Goal: Information Seeking & Learning: Learn about a topic

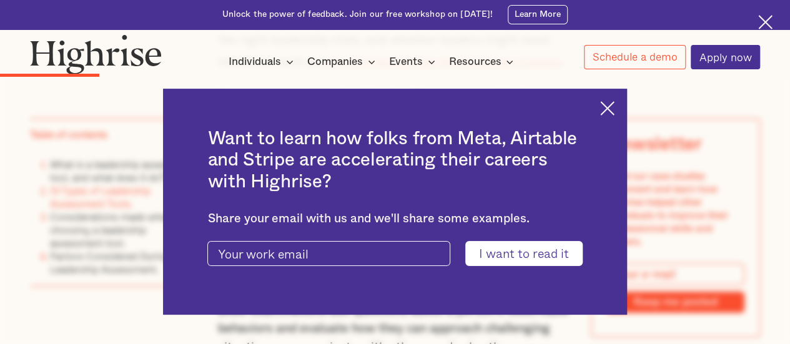
scroll to position [1806, 0]
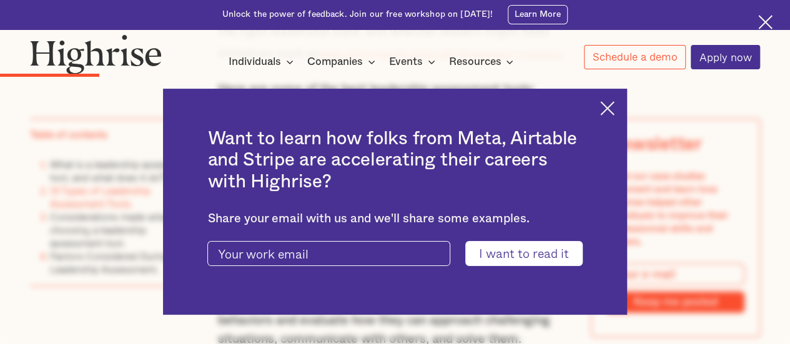
click at [601, 104] on div "Want to learn how folks from Meta, Airtable and Stripe are accelerating their c…" at bounding box center [394, 202] width 463 height 226
click at [614, 106] on img at bounding box center [607, 108] width 14 height 14
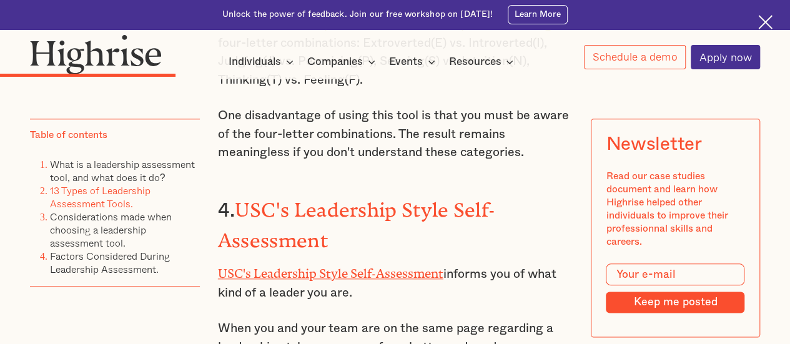
scroll to position [2985, 0]
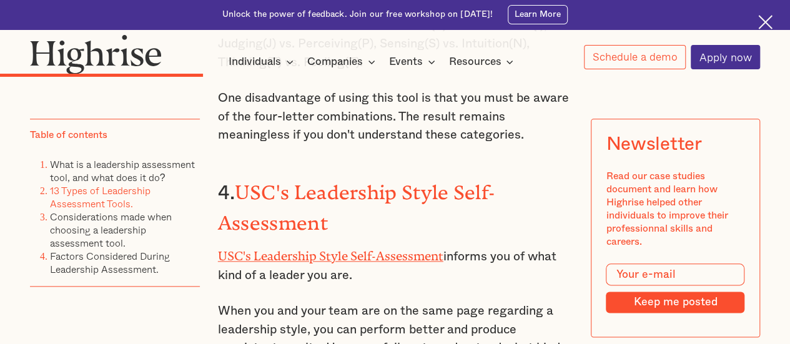
click at [373, 249] on link "USC's Leadership Style Self-Assessment" at bounding box center [330, 252] width 225 height 7
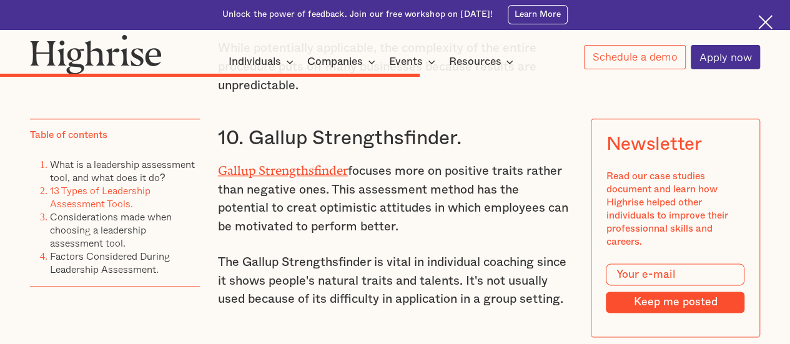
scroll to position [5343, 0]
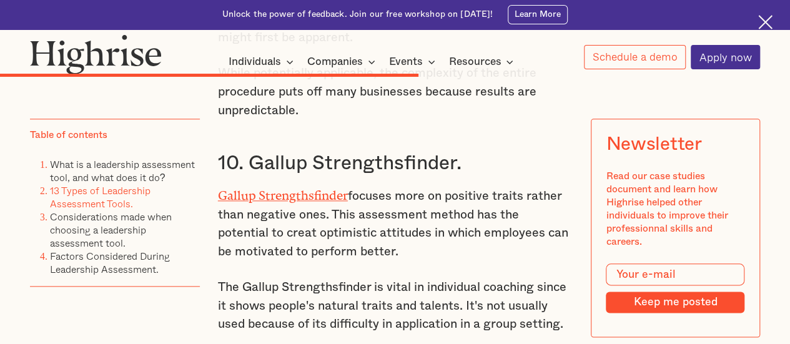
click at [252, 189] on link "Gallup Strengthsfinder" at bounding box center [283, 192] width 130 height 7
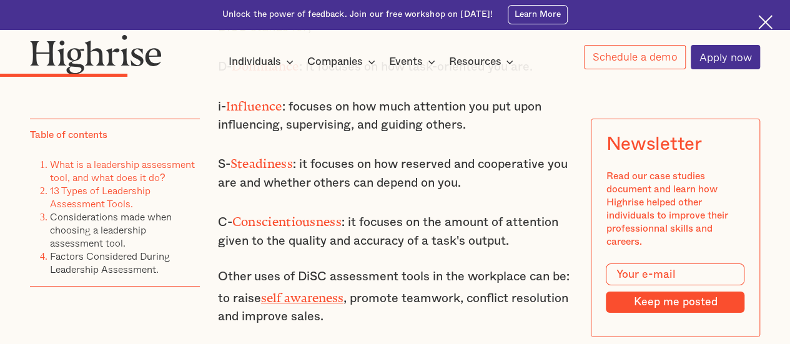
scroll to position [2156, 0]
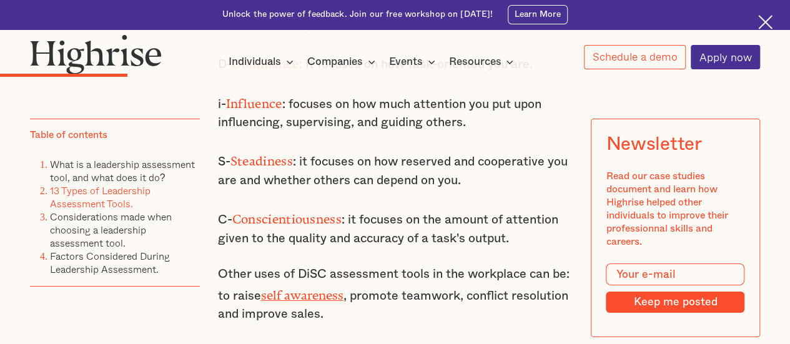
click at [279, 289] on link "self awareness" at bounding box center [302, 292] width 82 height 7
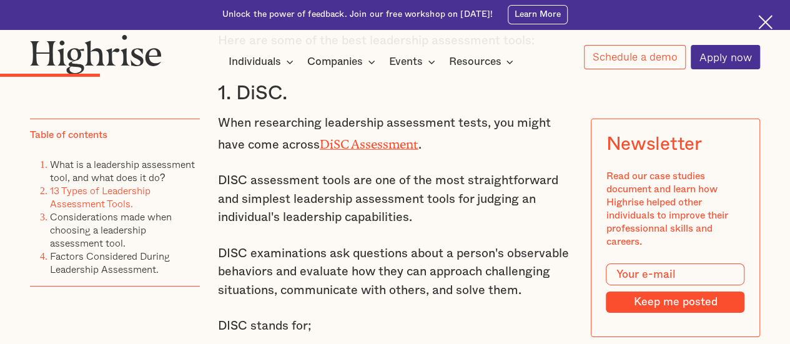
click at [356, 137] on link "DiSC Assessment" at bounding box center [369, 140] width 99 height 7
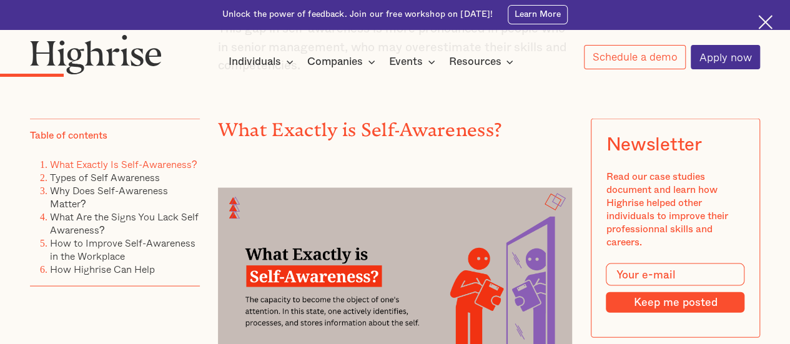
scroll to position [1204, 0]
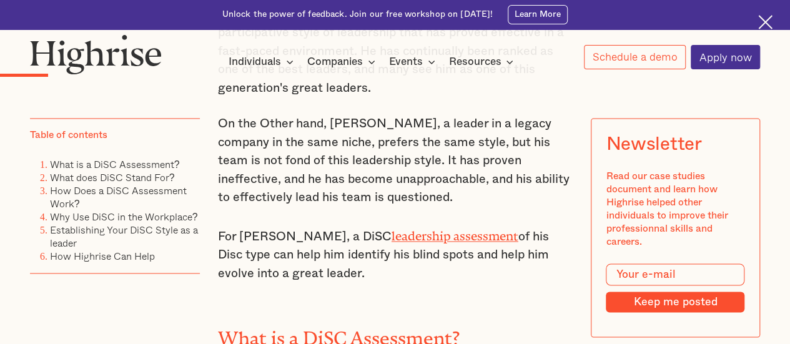
scroll to position [903, 0]
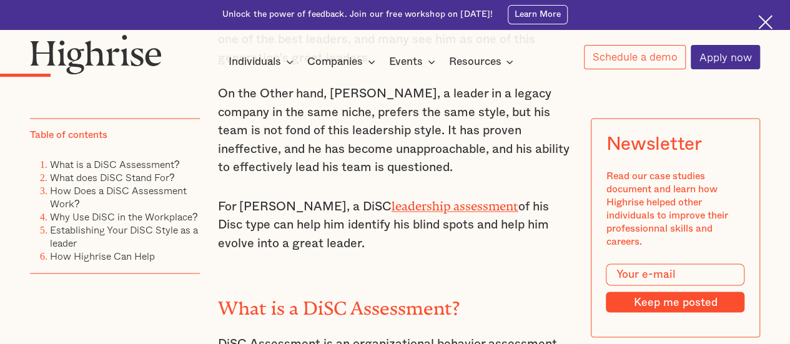
click at [392, 199] on link "leadership assessment" at bounding box center [455, 202] width 127 height 7
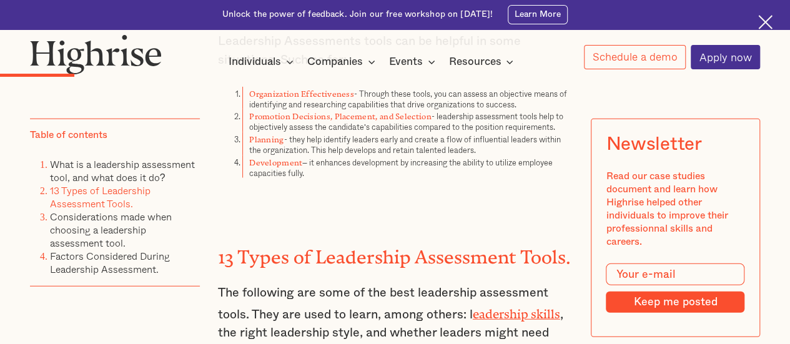
scroll to position [1806, 0]
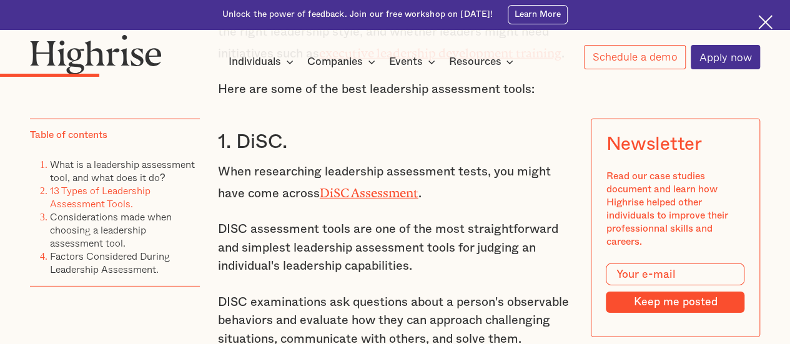
click at [392, 186] on link "DiSC Assessment" at bounding box center [369, 189] width 99 height 7
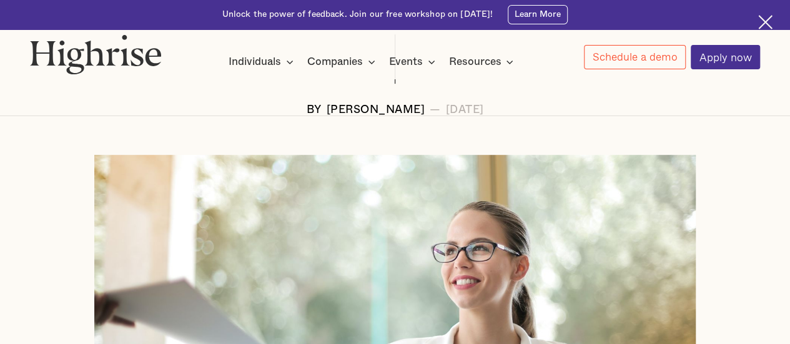
scroll to position [301, 0]
